Goal: Task Accomplishment & Management: Use online tool/utility

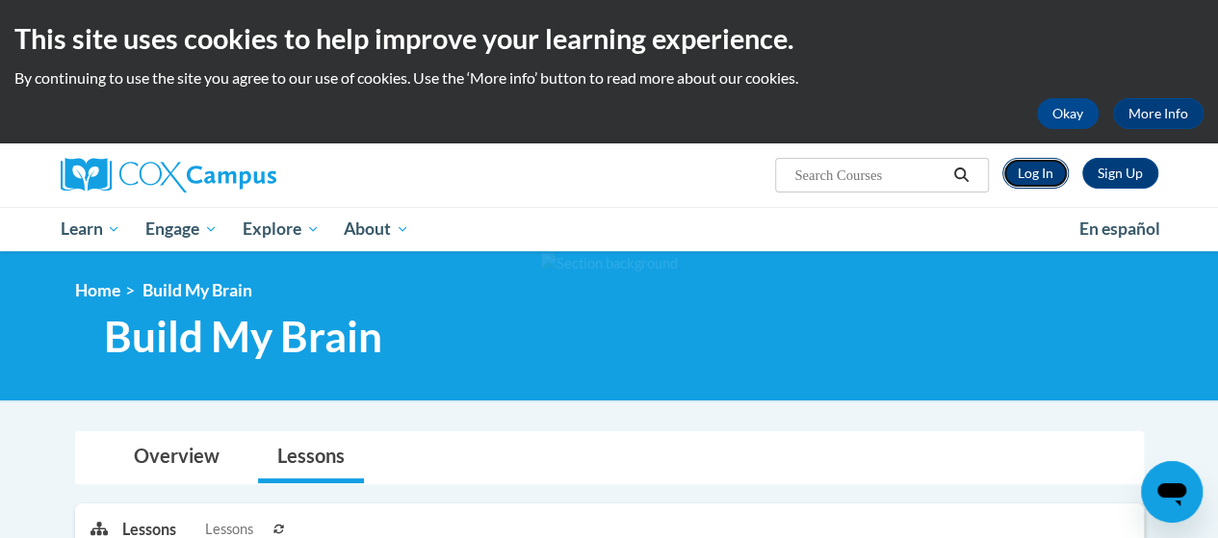
click at [1051, 169] on link "Log In" at bounding box center [1035, 173] width 66 height 31
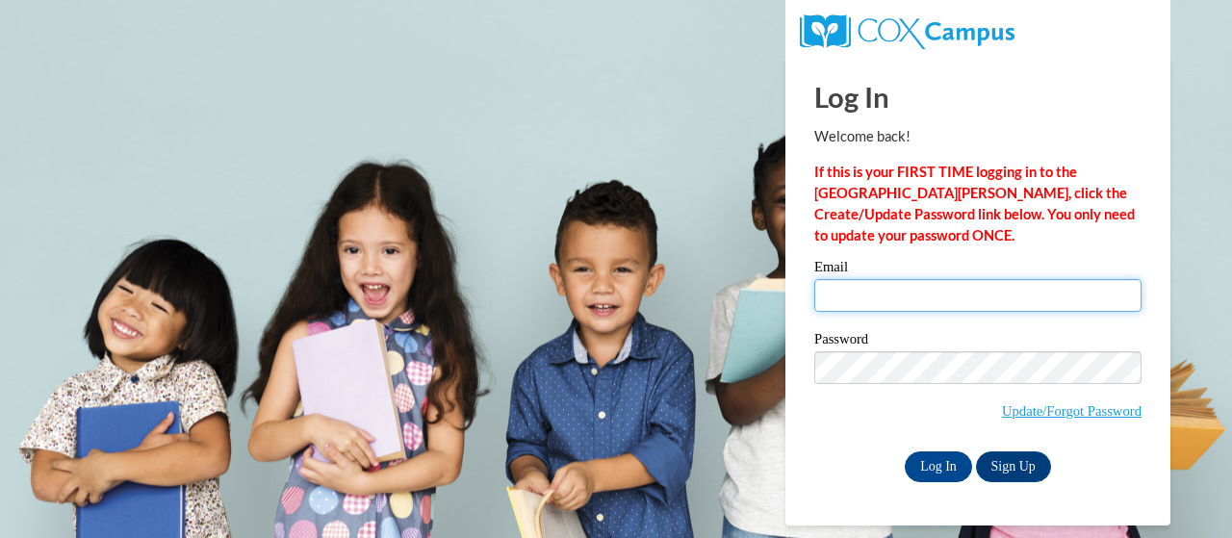
click at [876, 299] on input "Email" at bounding box center [977, 295] width 327 height 33
type input "marquita.holmes@udc.edu"
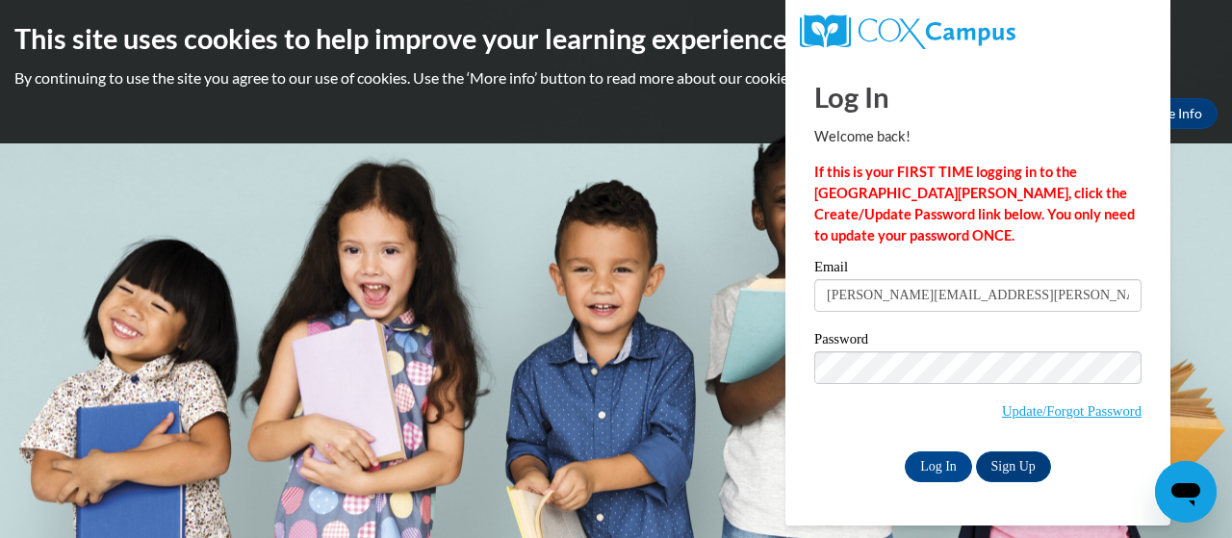
click at [846, 434] on div "Password Update/Forgot Password" at bounding box center [977, 389] width 327 height 114
click at [905, 463] on input "Log In" at bounding box center [938, 467] width 67 height 31
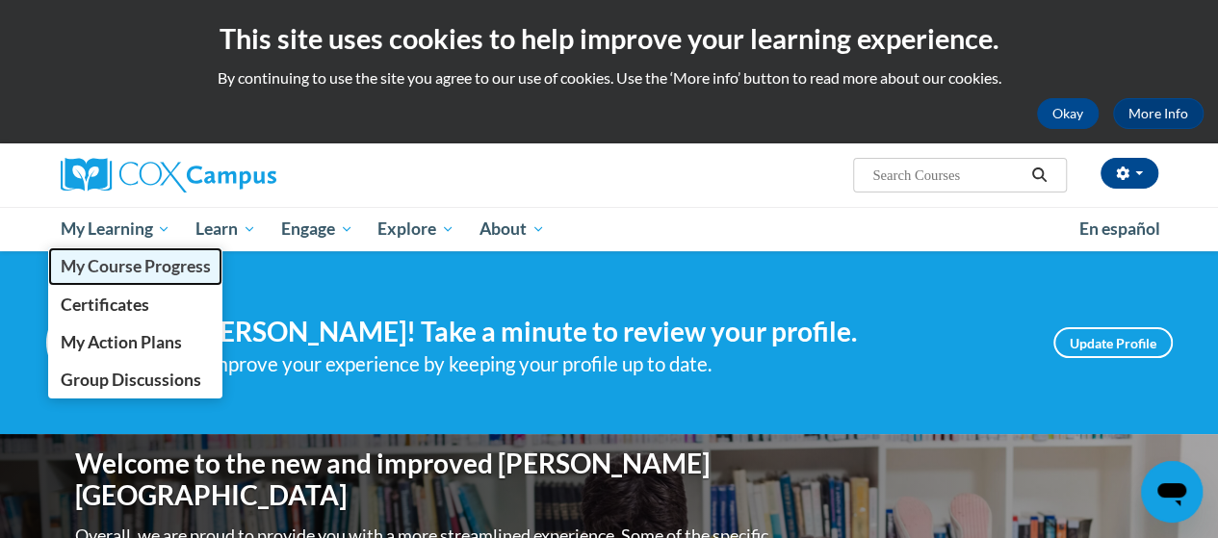
click at [150, 275] on span "My Course Progress" at bounding box center [135, 266] width 150 height 20
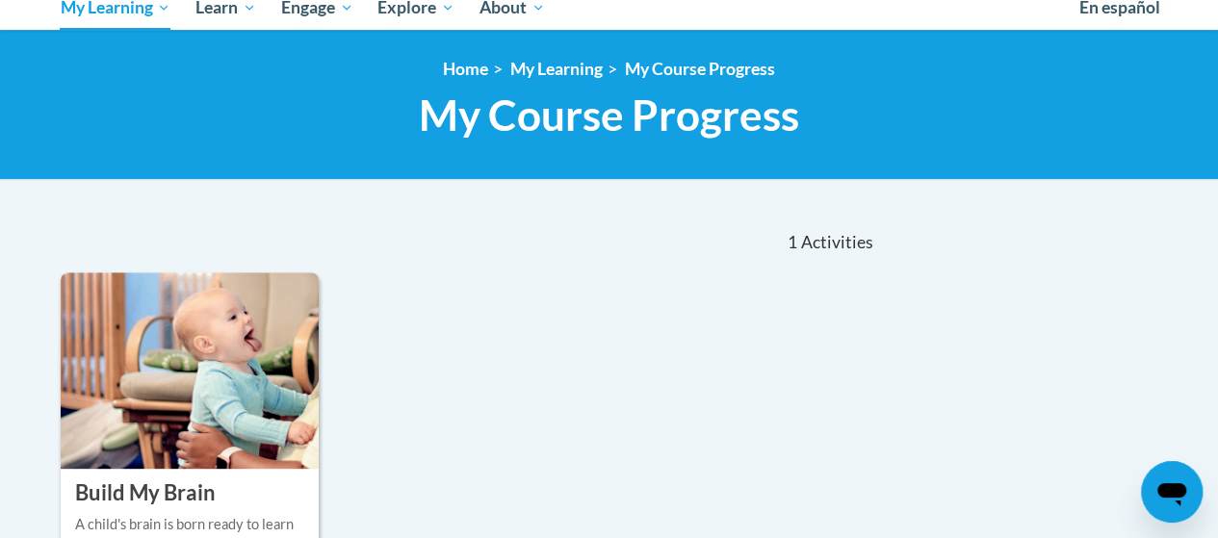
scroll to position [249, 0]
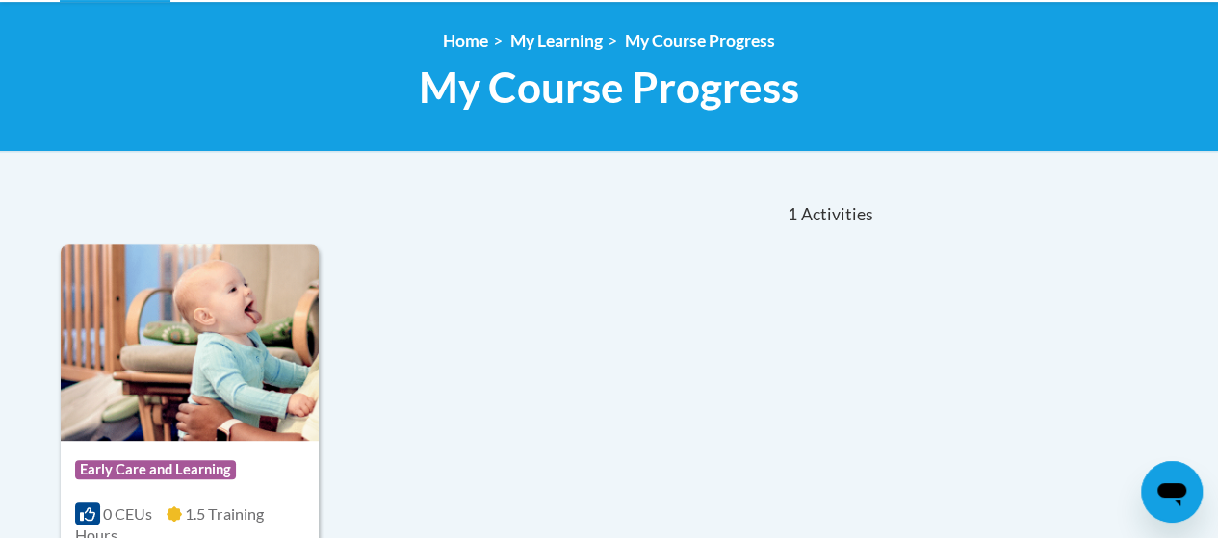
click at [400, 355] on div "Course Category: Early Care and Learning 0 CEUs 1.5 Training Hours COURSE Build…" at bounding box center [469, 474] width 816 height 458
click at [231, 375] on img at bounding box center [190, 343] width 258 height 196
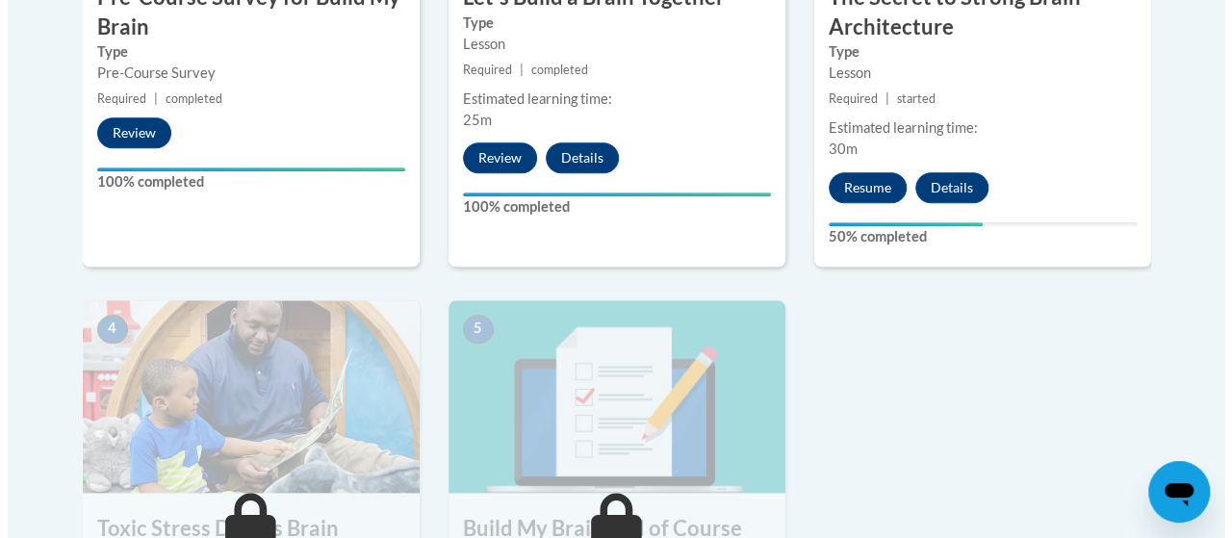
scroll to position [889, 0]
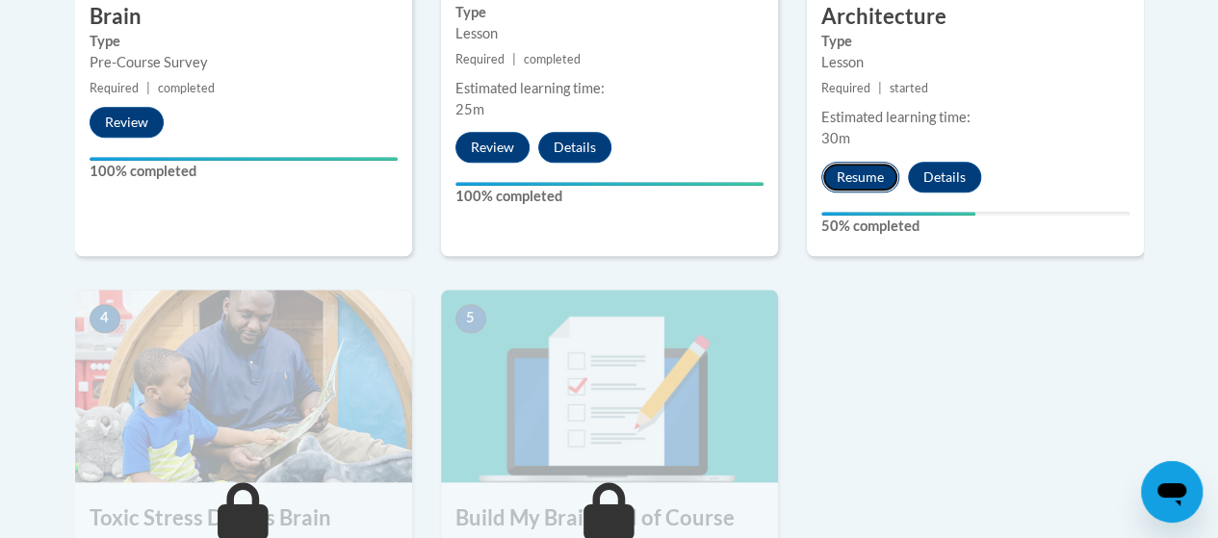
click at [847, 186] on button "Resume" at bounding box center [860, 177] width 78 height 31
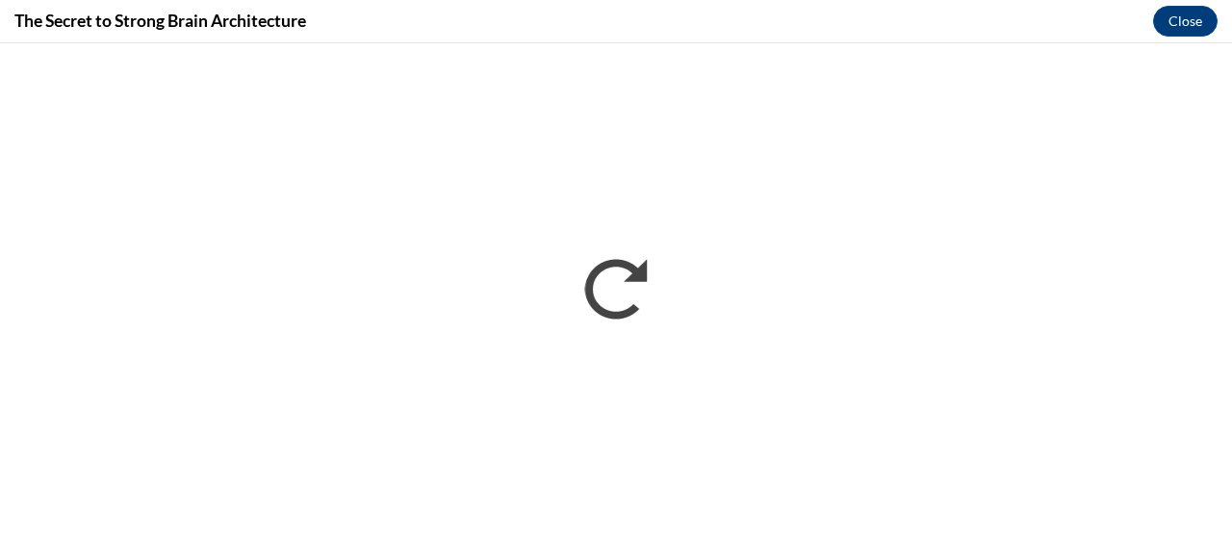
scroll to position [0, 0]
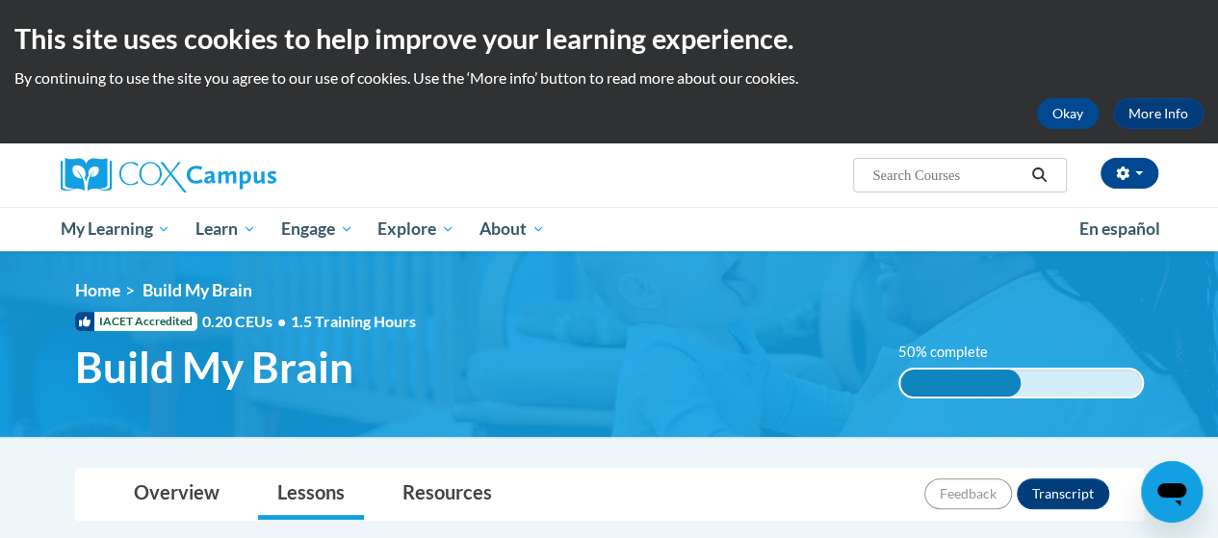
drag, startPoint x: 946, startPoint y: 382, endPoint x: 772, endPoint y: 344, distance: 178.5
click at [772, 344] on h1 "Build My Brain" at bounding box center [472, 367] width 823 height 51
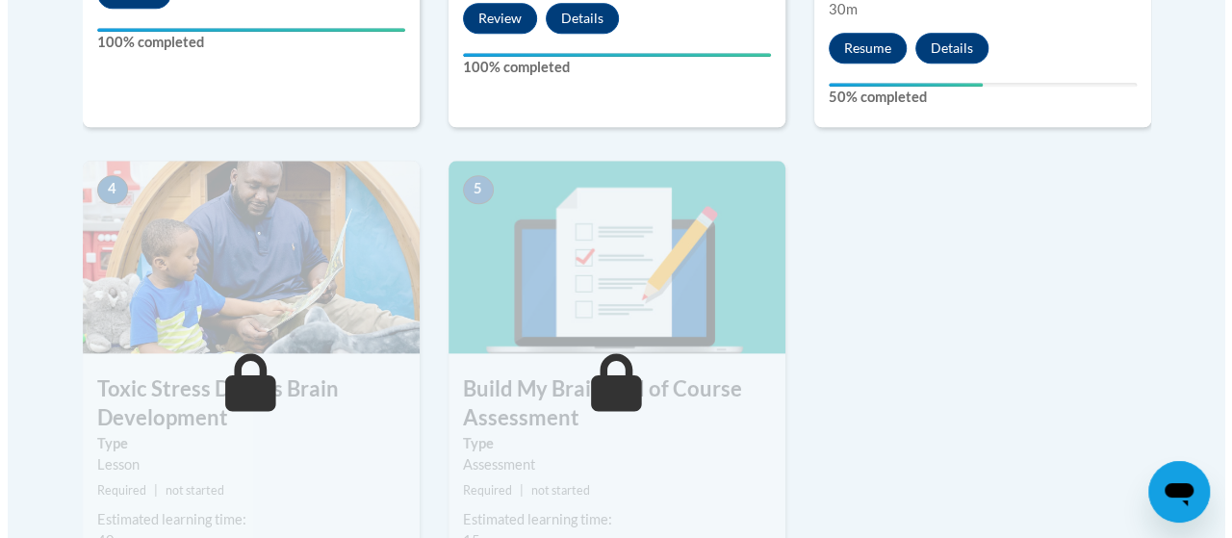
scroll to position [1042, 0]
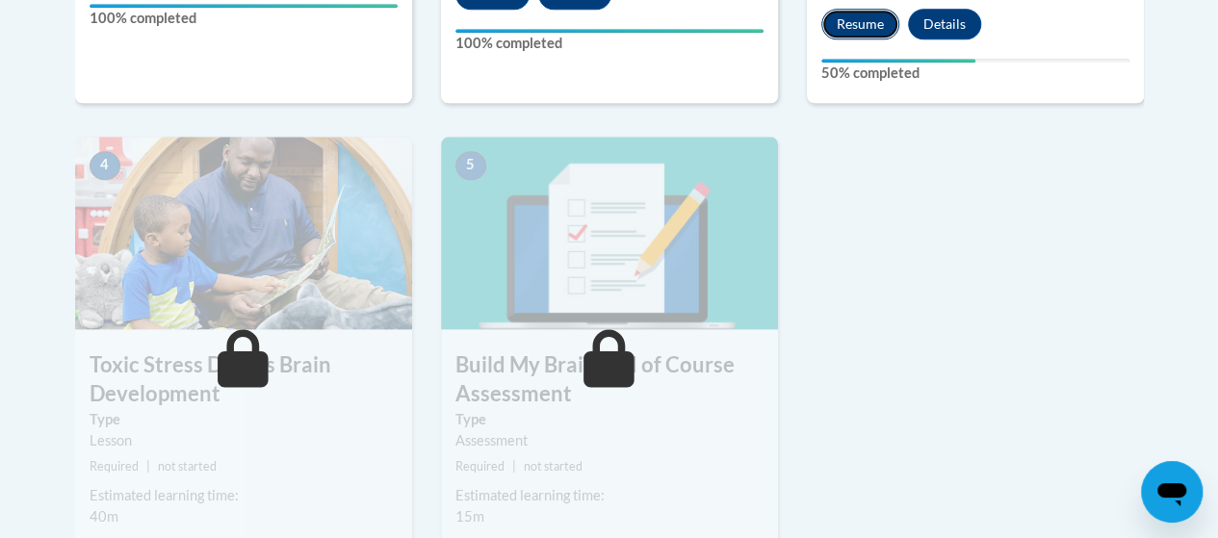
click at [842, 37] on button "Resume" at bounding box center [860, 24] width 78 height 31
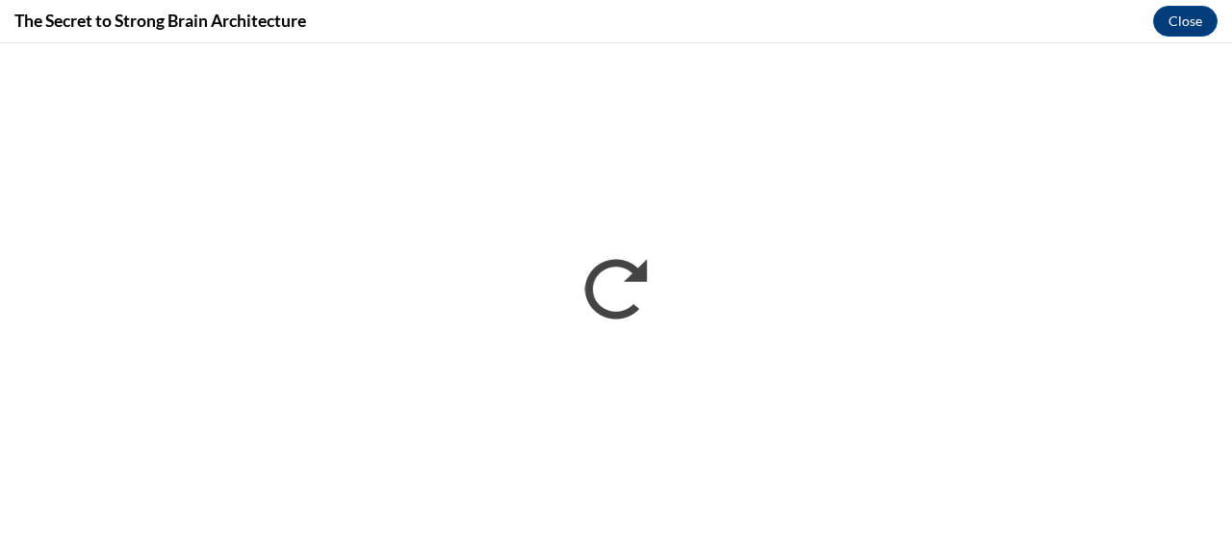
scroll to position [0, 0]
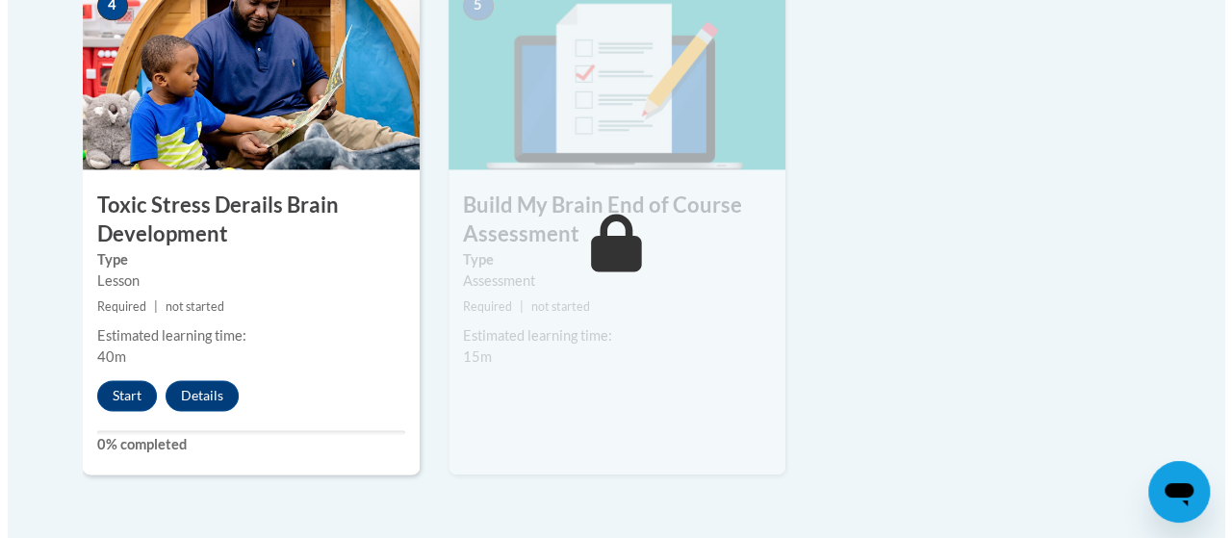
scroll to position [1199, 0]
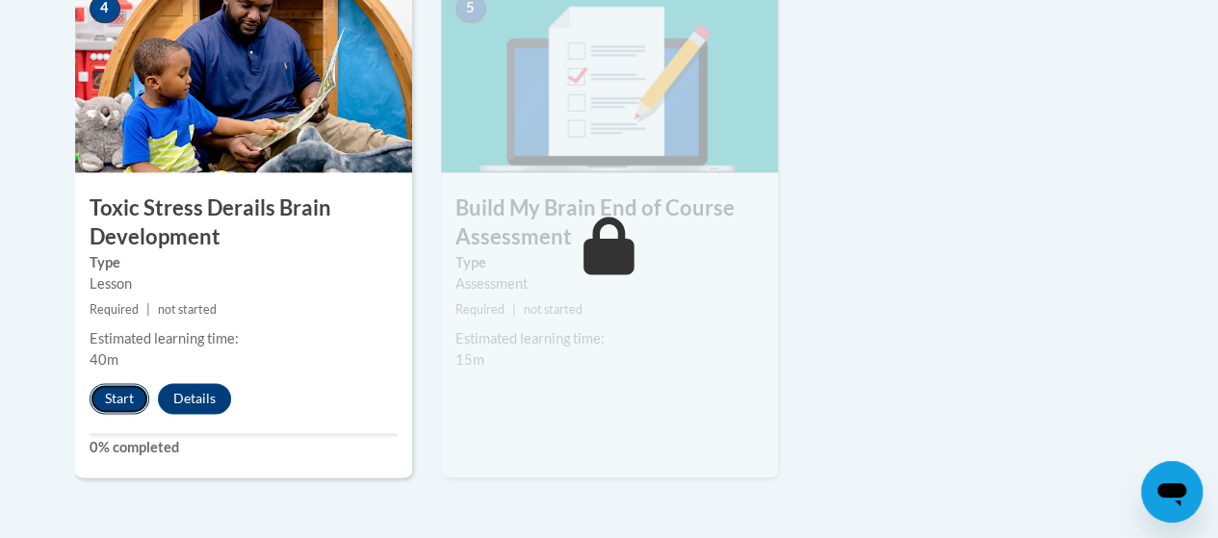
click at [129, 400] on button "Start" at bounding box center [120, 398] width 60 height 31
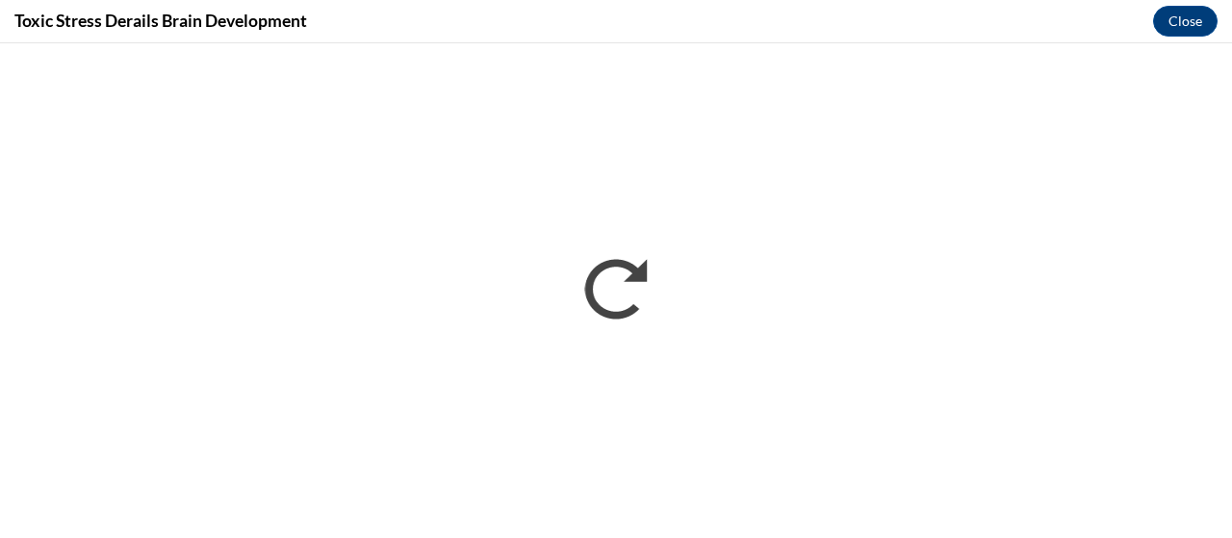
scroll to position [0, 0]
